Goal: Register for event/course

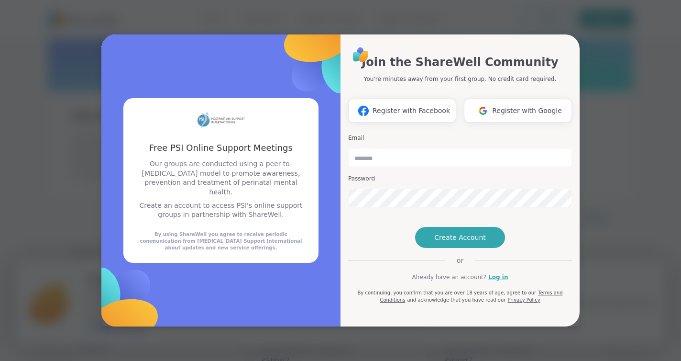
click at [404, 148] on input "email" at bounding box center [460, 157] width 224 height 19
type input "**********"
click at [462, 242] on span "Create Account" at bounding box center [461, 238] width 52 height 10
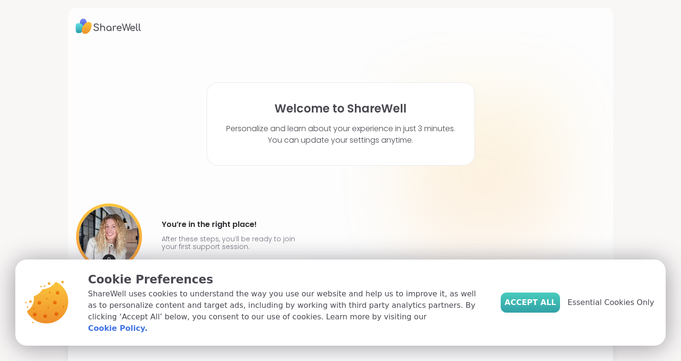
click at [527, 301] on button "Accept All" at bounding box center [530, 302] width 59 height 20
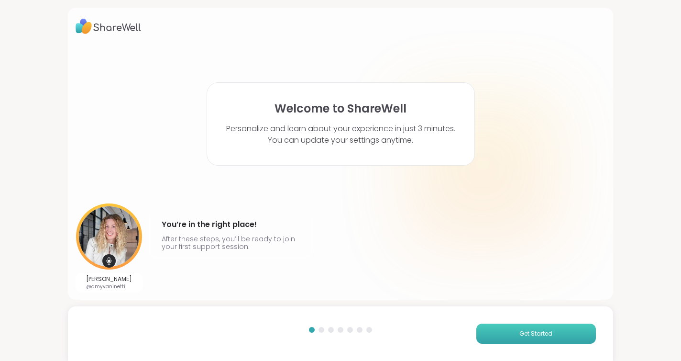
click at [555, 331] on button "Get Started" at bounding box center [537, 334] width 120 height 20
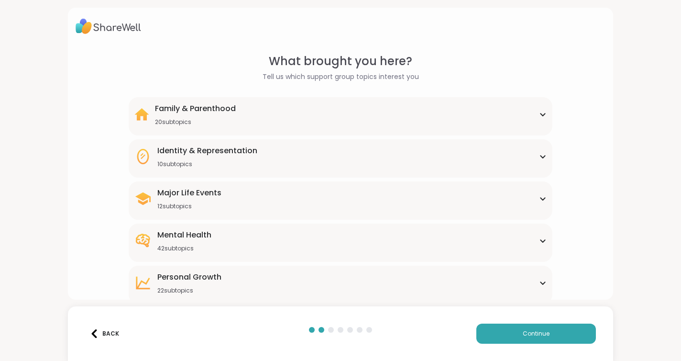
click at [545, 114] on icon at bounding box center [543, 114] width 8 height 5
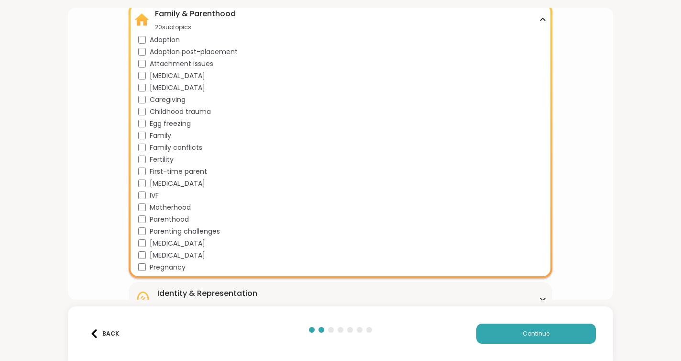
scroll to position [94, 0]
click at [524, 336] on span "Continue" at bounding box center [536, 333] width 27 height 9
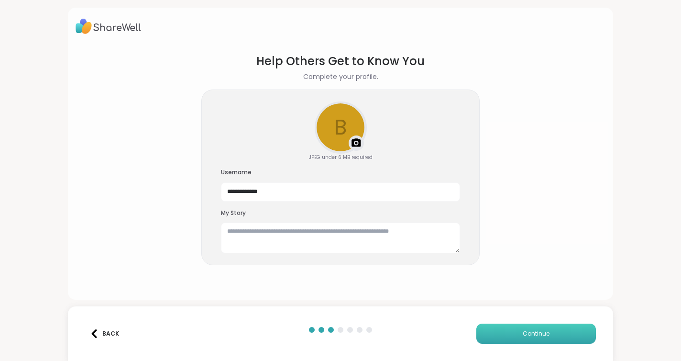
scroll to position [0, 0]
click at [317, 195] on input "**********" at bounding box center [340, 191] width 239 height 19
type input "********"
click at [490, 218] on section "Help Others Get to Know You Complete your profile. b Upload a profile photo JPE…" at bounding box center [341, 168] width 530 height 247
click at [513, 331] on button "Continue" at bounding box center [537, 334] width 120 height 20
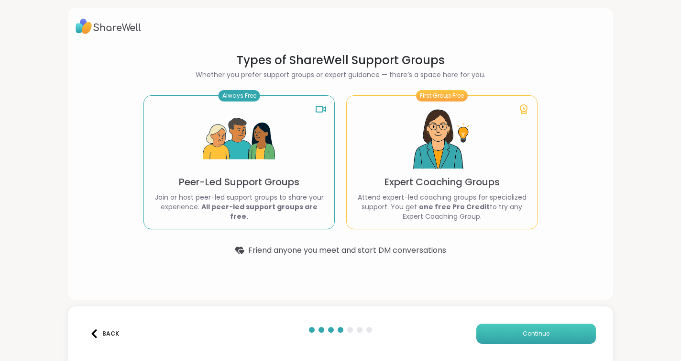
click at [518, 333] on button "Continue" at bounding box center [537, 334] width 120 height 20
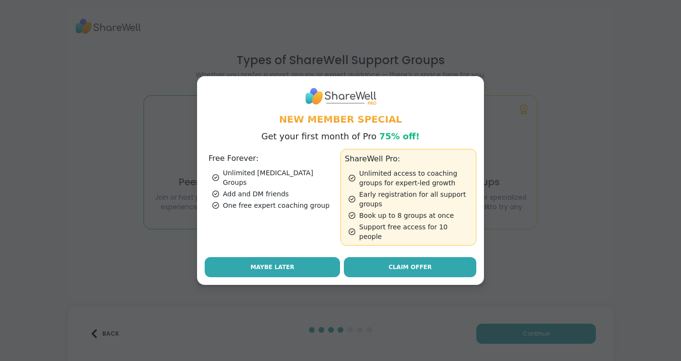
click at [308, 261] on button "Maybe Later" at bounding box center [272, 267] width 135 height 20
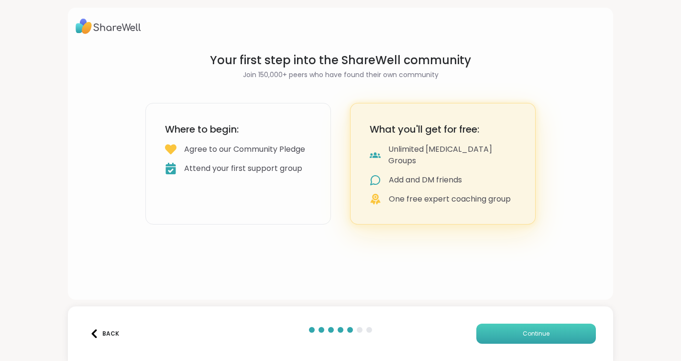
click at [532, 333] on span "Continue" at bounding box center [536, 333] width 27 height 9
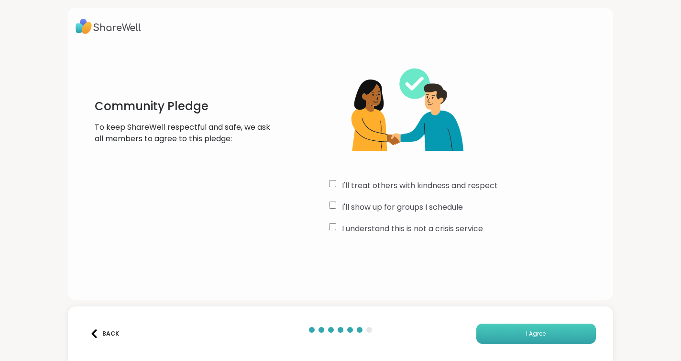
click at [541, 338] on button "I Agree" at bounding box center [537, 334] width 120 height 20
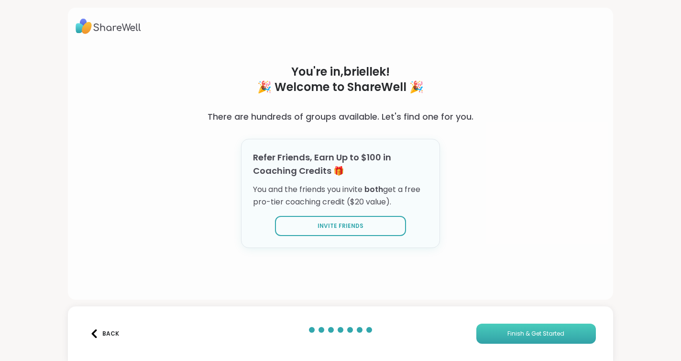
click at [532, 332] on span "Finish & Get Started" at bounding box center [536, 333] width 57 height 9
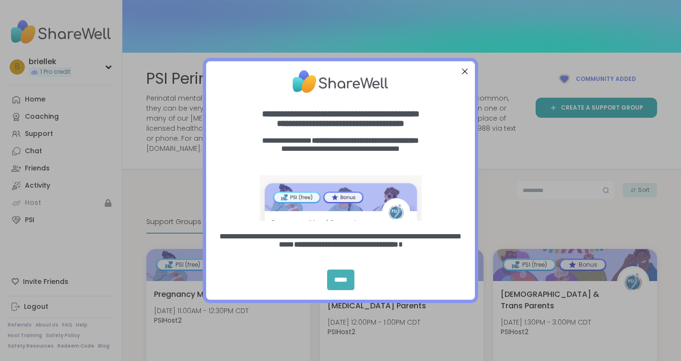
click at [350, 277] on div "*****" at bounding box center [340, 279] width 27 height 21
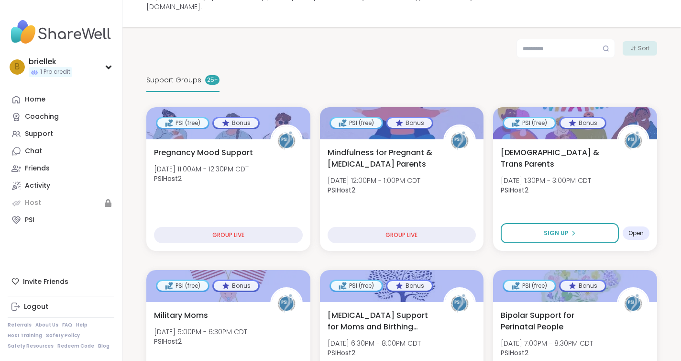
scroll to position [127, 0]
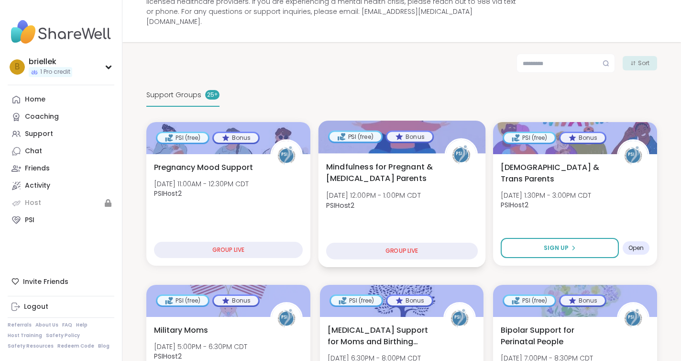
click at [359, 132] on div "PSI (free)" at bounding box center [356, 137] width 52 height 10
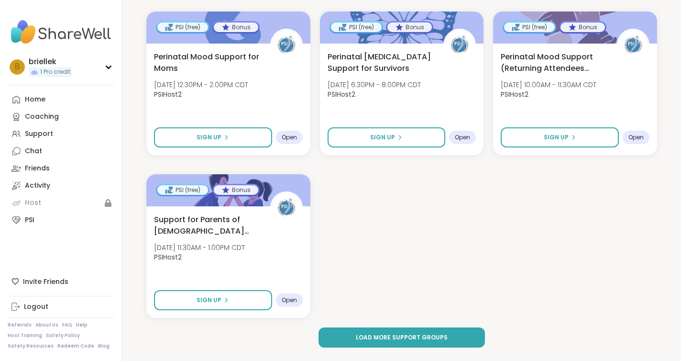
scroll to position [1375, 0]
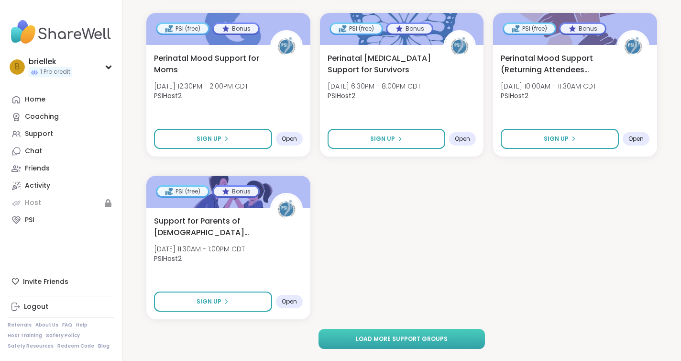
click at [391, 335] on span "Load more support groups" at bounding box center [402, 339] width 92 height 9
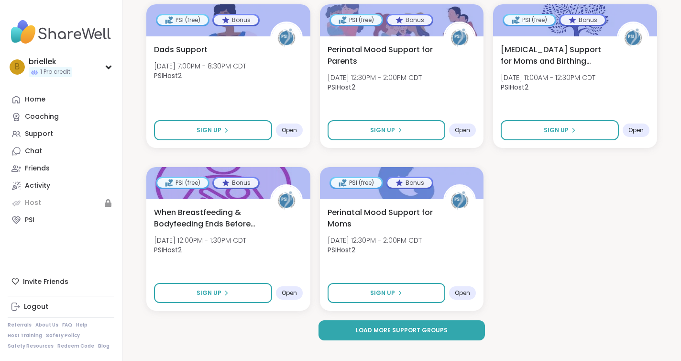
scroll to position [2685, 0]
click at [435, 326] on span "Load more support groups" at bounding box center [402, 330] width 92 height 9
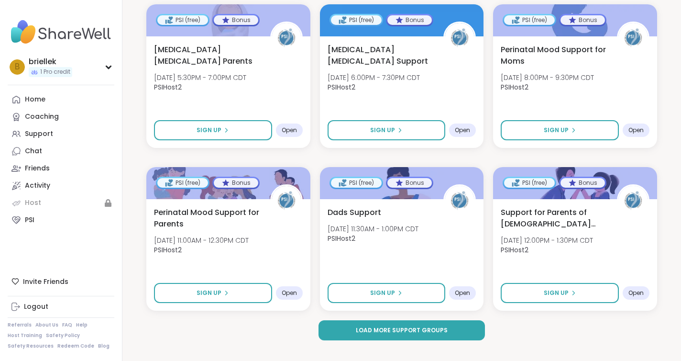
scroll to position [3986, 0]
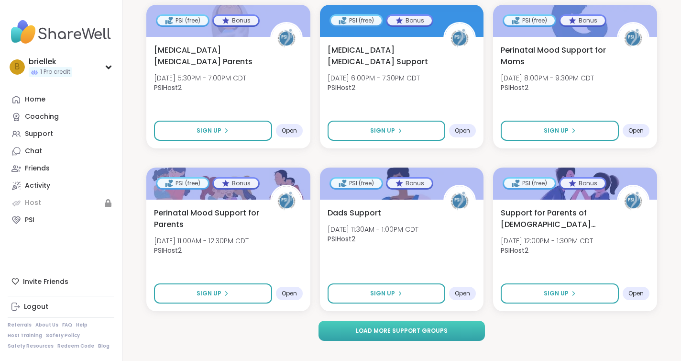
click at [427, 326] on span "Load more support groups" at bounding box center [402, 330] width 92 height 9
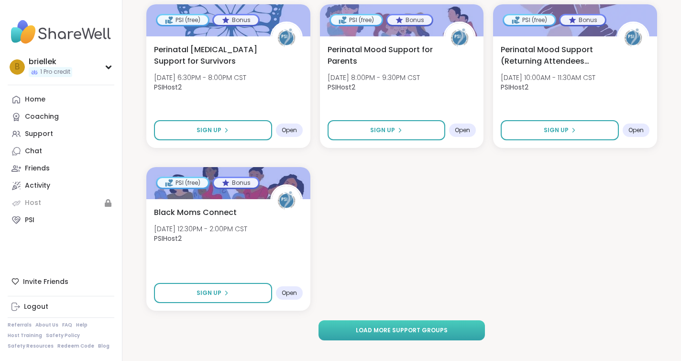
scroll to position [5451, 0]
click at [430, 326] on span "Load more support groups" at bounding box center [402, 330] width 92 height 9
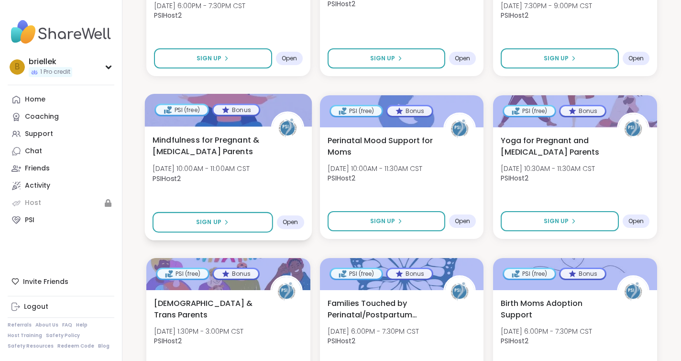
scroll to position [5849, 0]
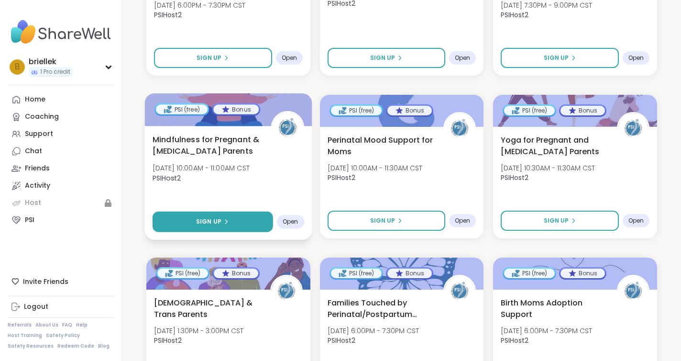
click at [232, 212] on button "Sign Up" at bounding box center [213, 222] width 121 height 21
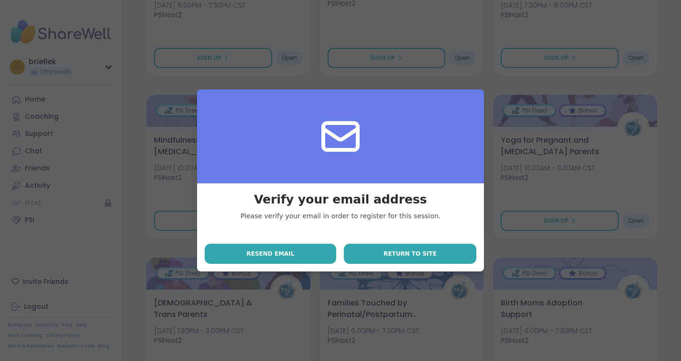
click at [381, 255] on button "Return to site" at bounding box center [410, 254] width 133 height 20
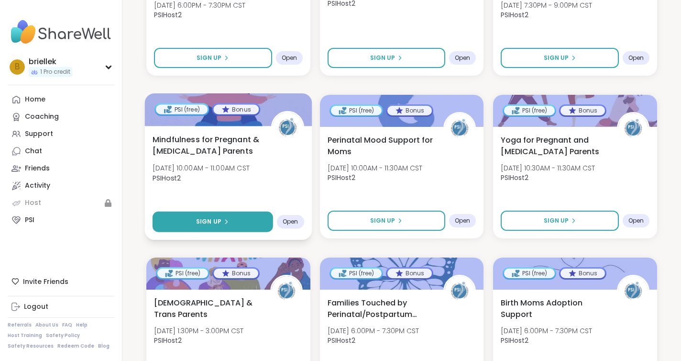
click at [225, 219] on icon at bounding box center [226, 222] width 6 height 6
select select "**"
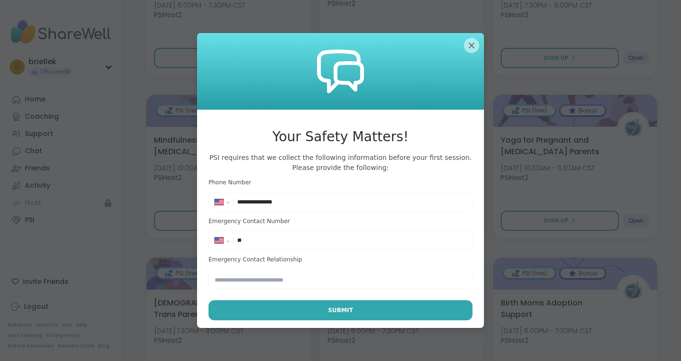
type input "**********"
click at [289, 245] on div "**********" at bounding box center [340, 240] width 259 height 14
type input "**********"
click at [293, 279] on input "text" at bounding box center [341, 278] width 264 height 19
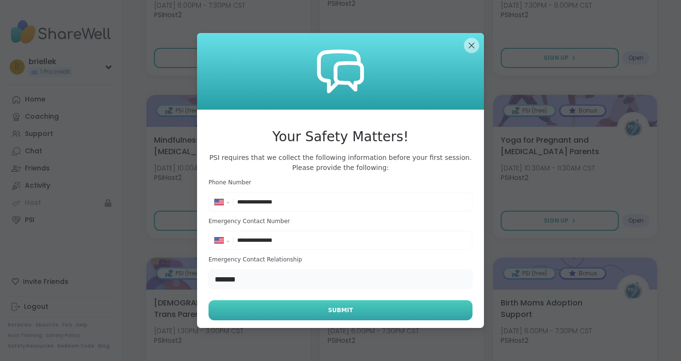
type input "*******"
click at [332, 308] on span "Submit" at bounding box center [340, 310] width 25 height 9
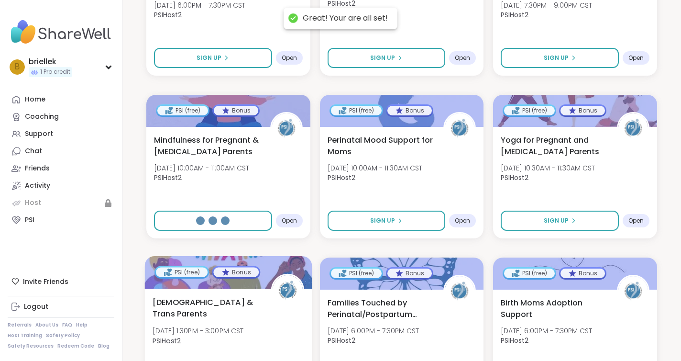
select select "**"
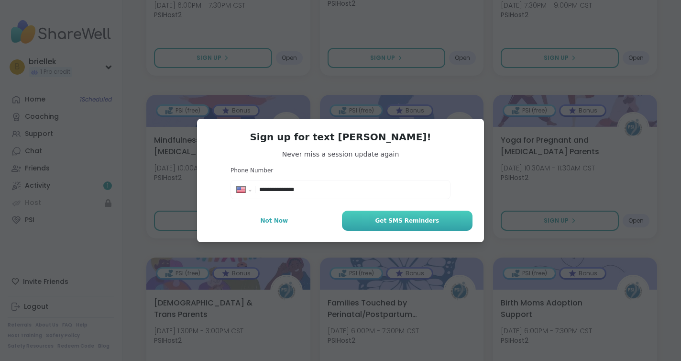
click at [363, 224] on button "Get SMS Reminders" at bounding box center [407, 221] width 131 height 20
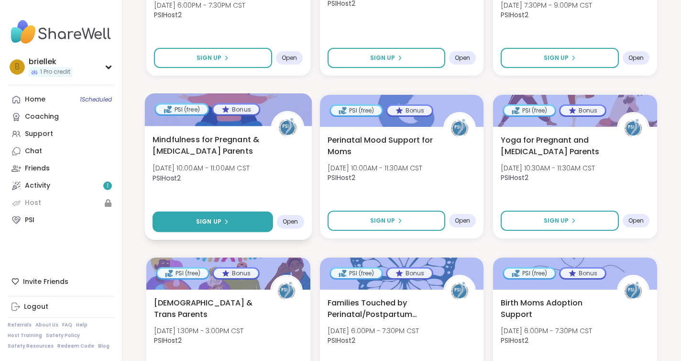
click at [201, 217] on span "Sign Up" at bounding box center [208, 221] width 25 height 9
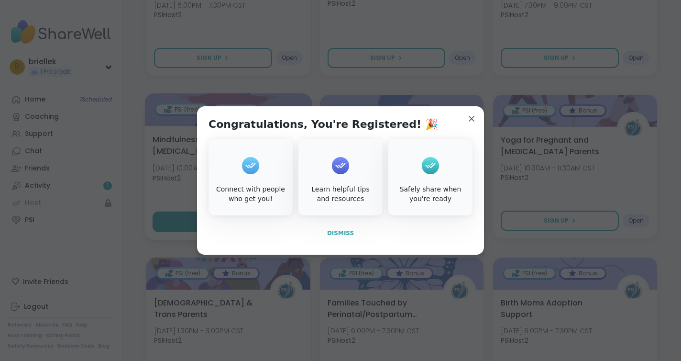
click at [344, 232] on span "Dismiss" at bounding box center [340, 233] width 27 height 7
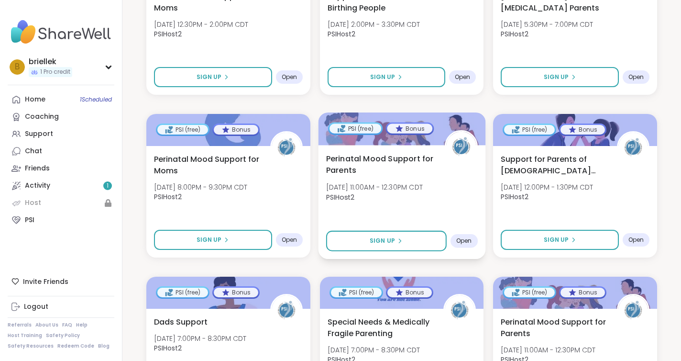
scroll to position [786, 0]
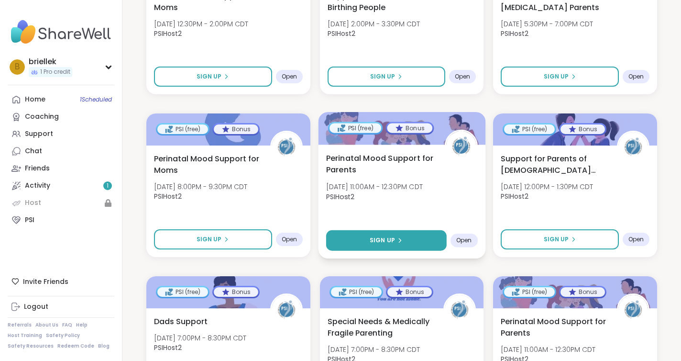
click at [389, 236] on span "Sign Up" at bounding box center [382, 240] width 25 height 9
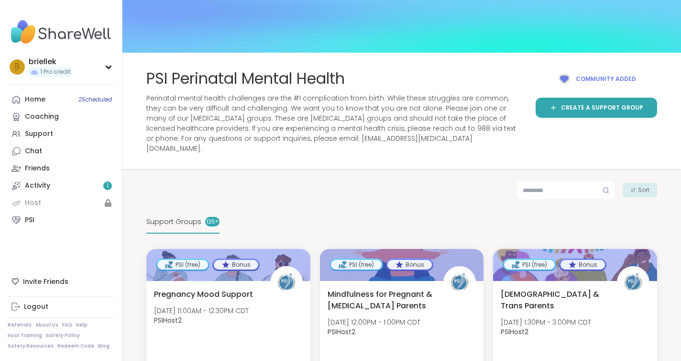
scroll to position [0, 0]
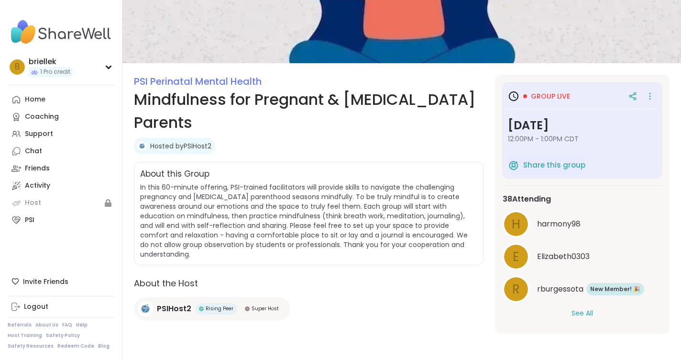
scroll to position [62, 0]
click at [651, 98] on icon at bounding box center [651, 96] width 10 height 13
click at [672, 122] on section "PSI Perinatal Mental Health Mindfulness for Pregnant & Postpartum Parents Hoste…" at bounding box center [402, 207] width 559 height 265
click at [585, 312] on button "See All" at bounding box center [583, 314] width 22 height 10
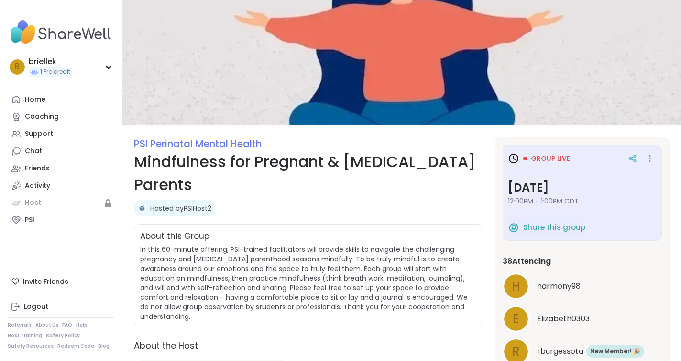
scroll to position [0, 0]
